Goal: Check status: Check status

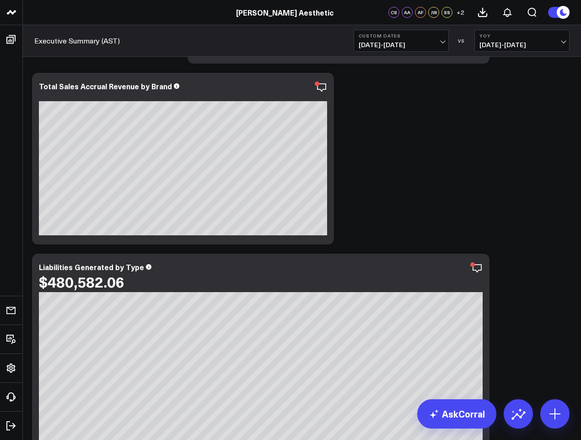
scroll to position [366, 0]
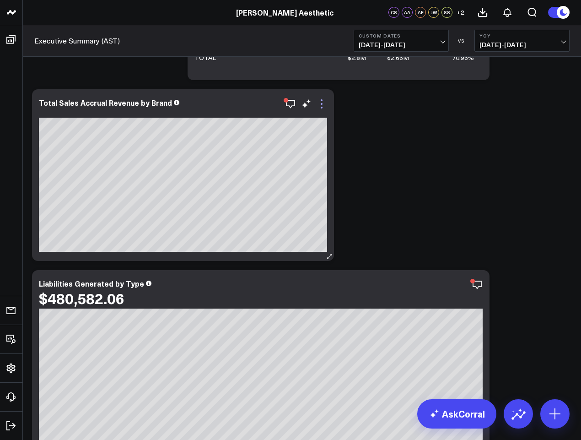
click at [322, 105] on icon at bounding box center [322, 104] width 2 height 2
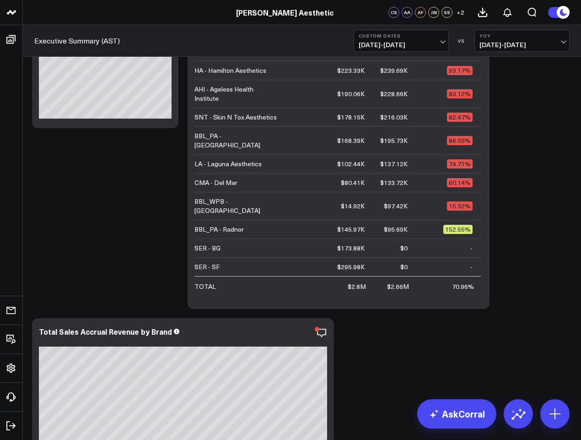
scroll to position [0, 0]
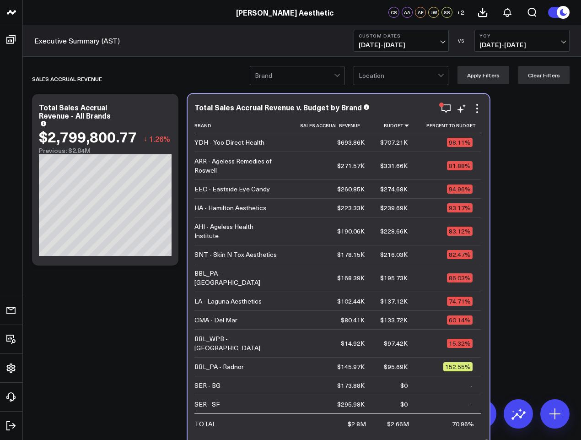
click at [355, 193] on div "$260.85K" at bounding box center [350, 188] width 27 height 9
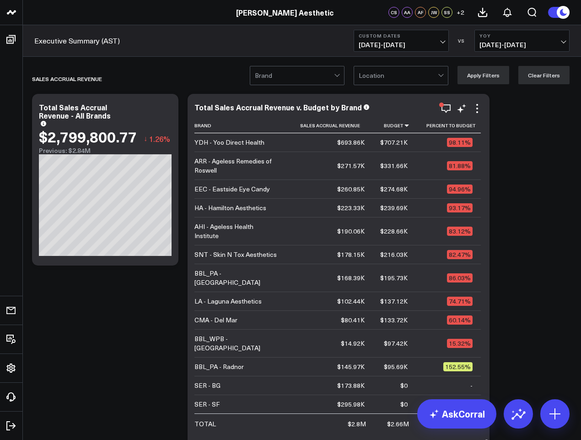
click at [252, 193] on div "EEC - Eastside Eye Candy" at bounding box center [232, 188] width 76 height 9
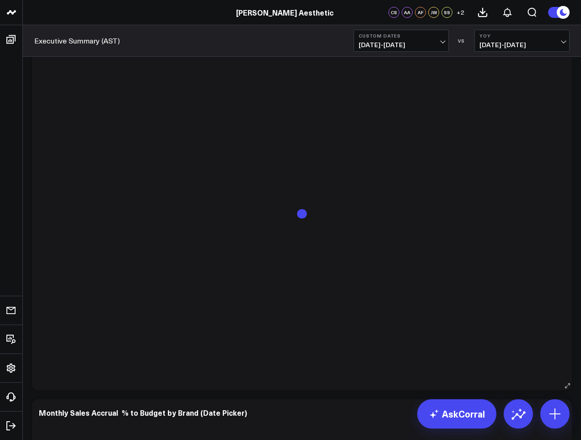
scroll to position [4942, 0]
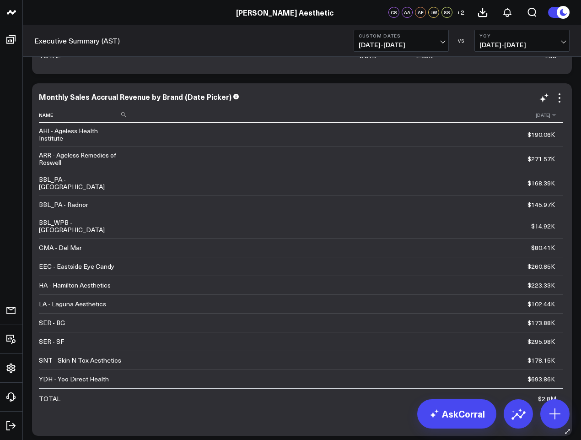
click at [552, 119] on th "2025-08-01" at bounding box center [346, 115] width 433 height 15
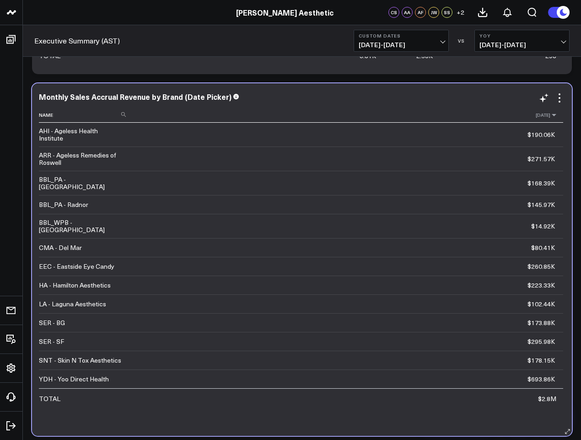
click at [555, 118] on icon at bounding box center [553, 114] width 7 height 5
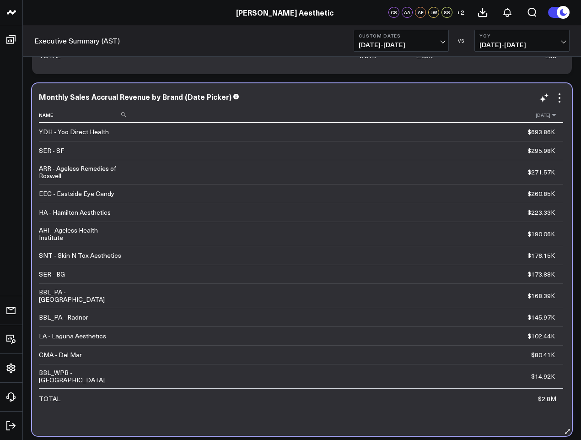
click at [555, 115] on icon at bounding box center [553, 114] width 7 height 5
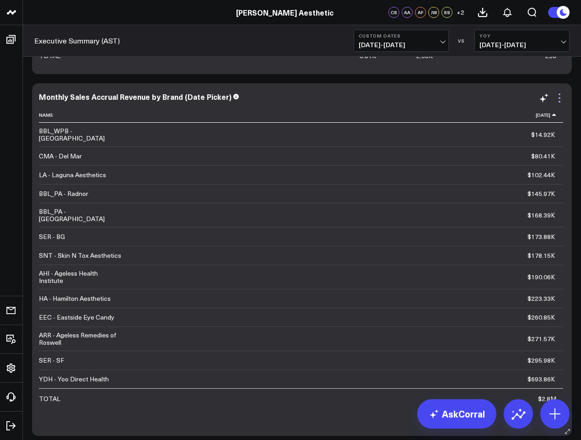
click at [563, 97] on icon at bounding box center [559, 97] width 11 height 11
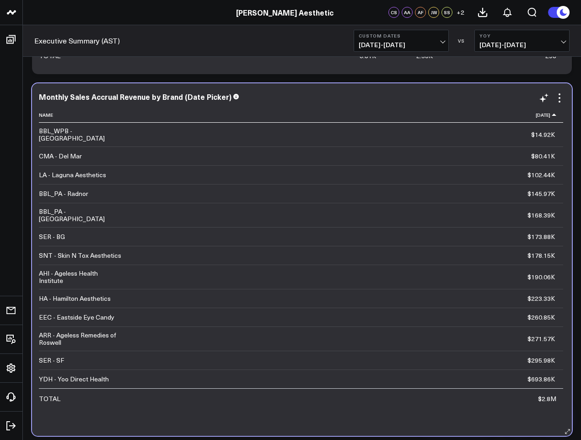
click at [424, 97] on div "Monthly Sales Accrual Revenue by Brand (Date Picker)" at bounding box center [302, 96] width 526 height 8
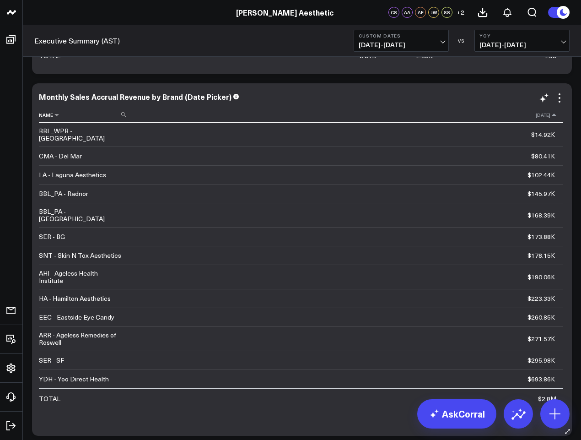
click at [128, 116] on th "Name" at bounding box center [85, 115] width 92 height 15
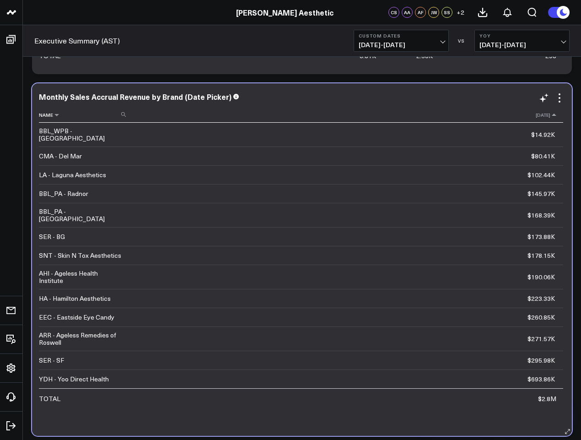
click at [125, 116] on use at bounding box center [123, 114] width 5 height 5
click at [171, 108] on th "2025-08-01" at bounding box center [346, 115] width 433 height 15
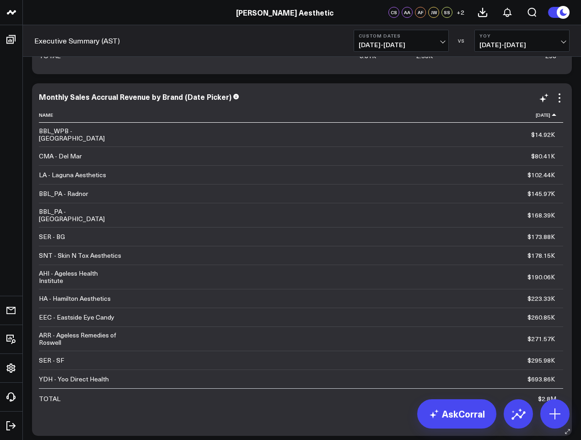
scroll to position [4988, 0]
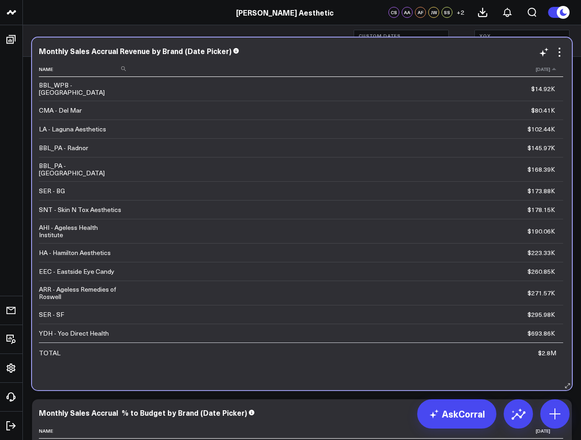
click at [541, 74] on th "2025-08-01" at bounding box center [346, 69] width 433 height 15
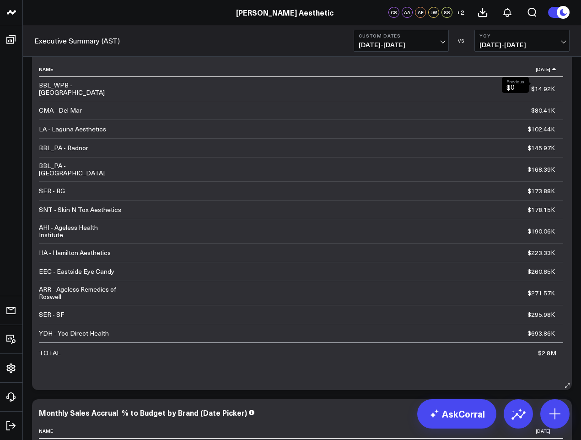
scroll to position [4942, 0]
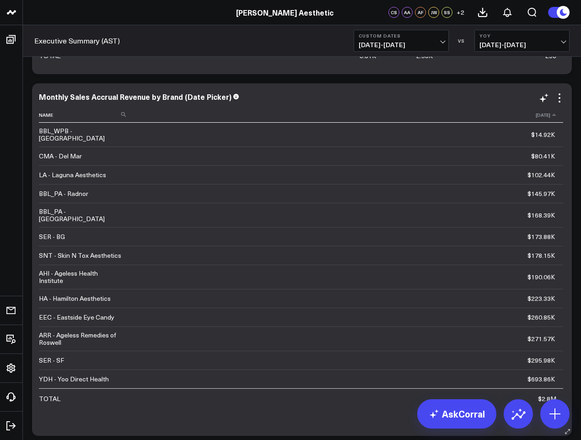
click at [557, 118] on th "2025-08-01" at bounding box center [346, 115] width 433 height 15
click at [554, 113] on icon at bounding box center [553, 114] width 7 height 5
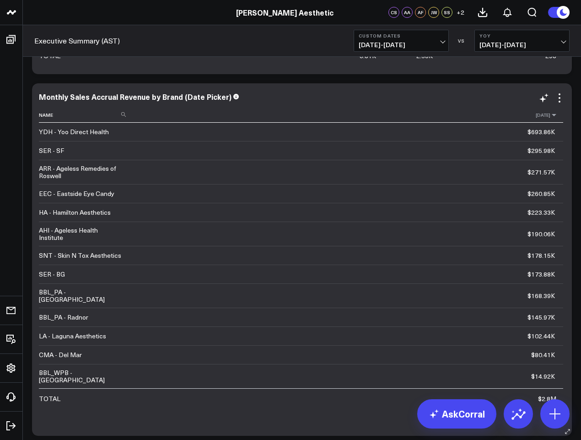
click at [554, 113] on icon at bounding box center [553, 114] width 7 height 5
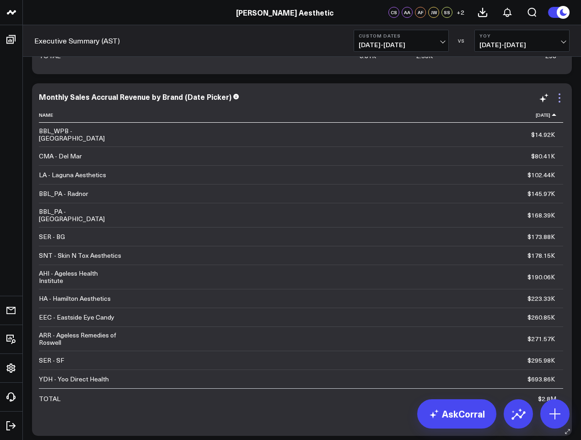
click at [561, 100] on icon at bounding box center [559, 97] width 11 height 11
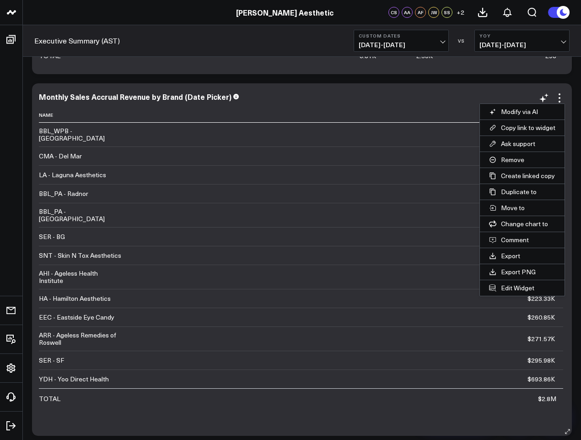
click at [372, 127] on td "$14.92K Previous $0" at bounding box center [346, 135] width 433 height 24
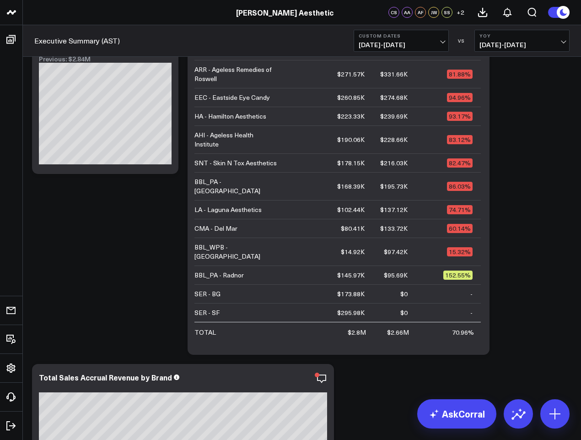
scroll to position [0, 0]
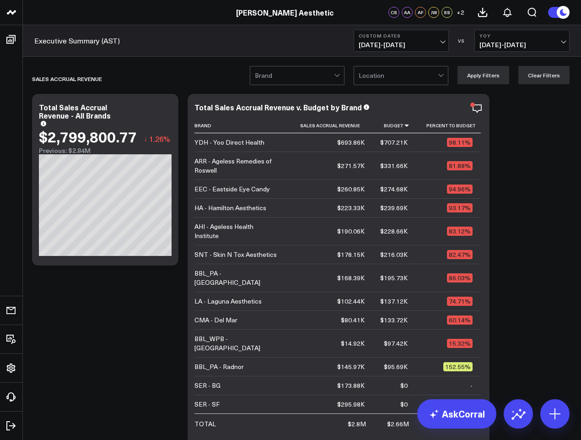
click at [447, 43] on button "Custom Dates 08/01/25 - 08/31/25" at bounding box center [401, 41] width 95 height 22
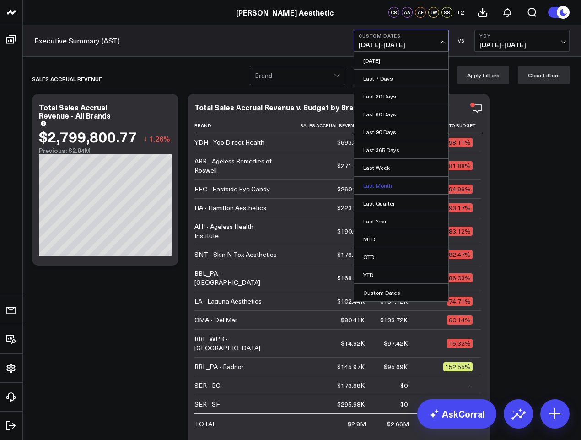
click at [400, 185] on link "Last Month" at bounding box center [401, 185] width 94 height 17
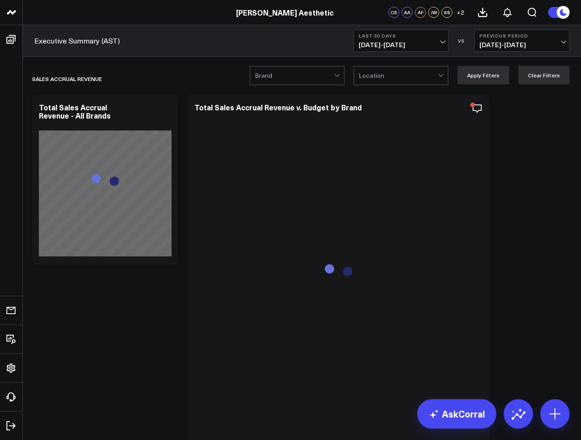
click at [443, 41] on span "[DATE] - [DATE]" at bounding box center [401, 44] width 85 height 7
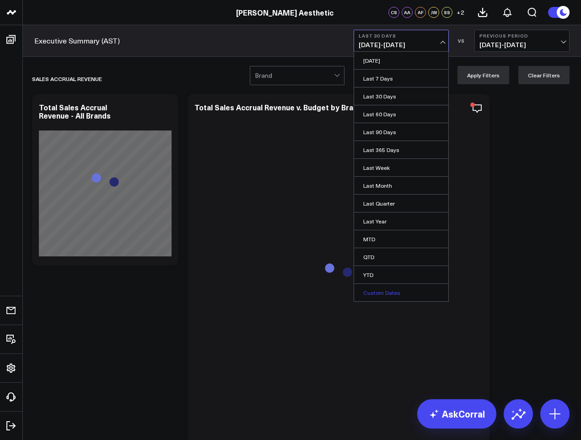
click at [383, 292] on link "Custom Dates" at bounding box center [401, 292] width 94 height 17
select select "9"
select select "2025"
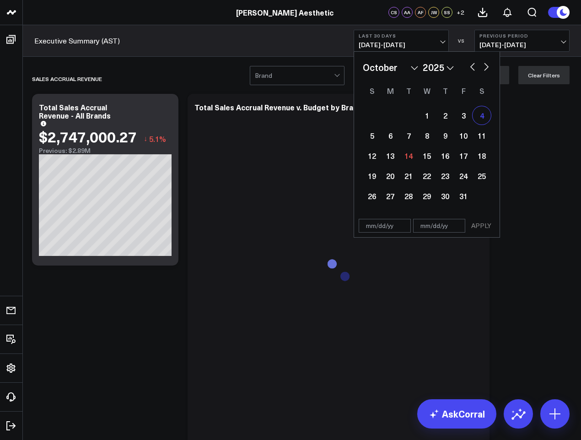
click at [484, 117] on div "4" at bounding box center [482, 115] width 18 height 18
type input "[DATE]"
select select "9"
select select "2025"
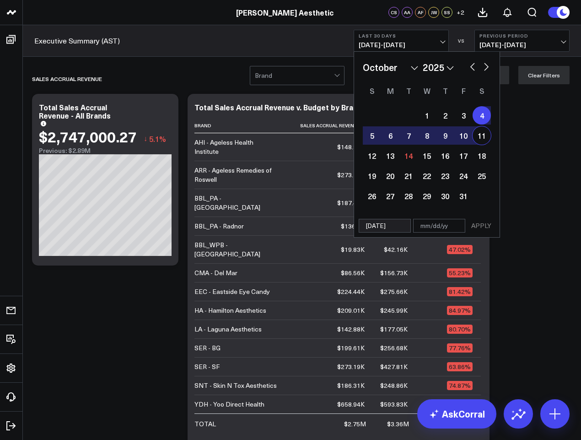
click at [485, 138] on div "11" at bounding box center [482, 135] width 18 height 18
type input "[DATE]"
select select "9"
select select "2025"
click at [372, 140] on div "5" at bounding box center [372, 135] width 18 height 18
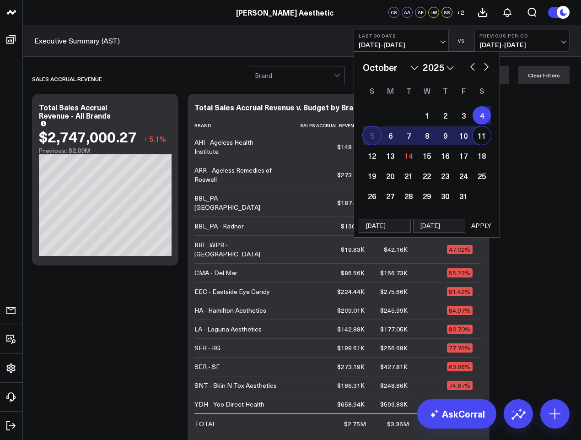
type input "[DATE]"
select select "9"
select select "2025"
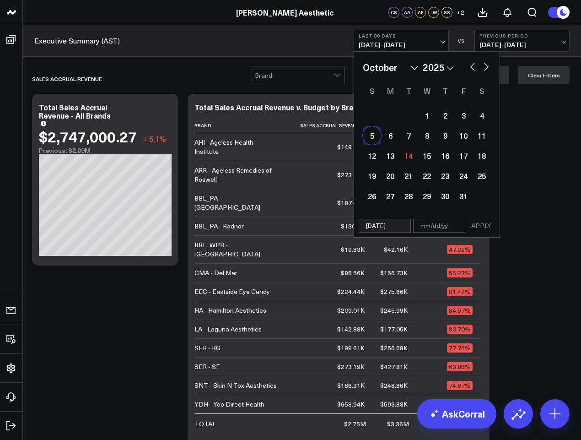
click at [371, 138] on div "5" at bounding box center [372, 135] width 18 height 18
type input "[DATE]"
select select "9"
select select "2025"
click at [486, 140] on div "11" at bounding box center [482, 135] width 18 height 18
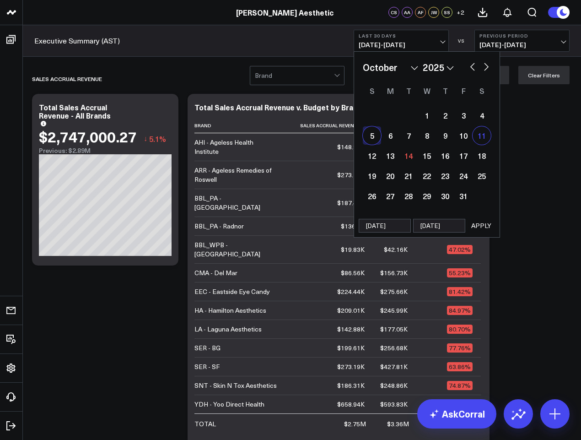
type input "[DATE]"
select select "9"
select select "2025"
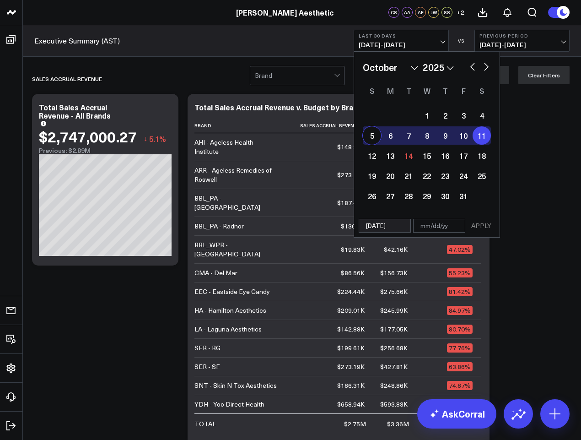
click at [373, 140] on div "5" at bounding box center [372, 135] width 18 height 18
type input "[DATE]"
select select "9"
select select "2025"
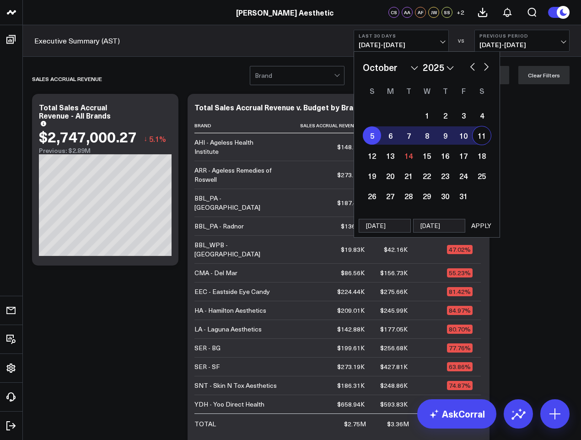
click at [487, 231] on button "APPLY" at bounding box center [481, 226] width 27 height 14
